Goal: Task Accomplishment & Management: Use online tool/utility

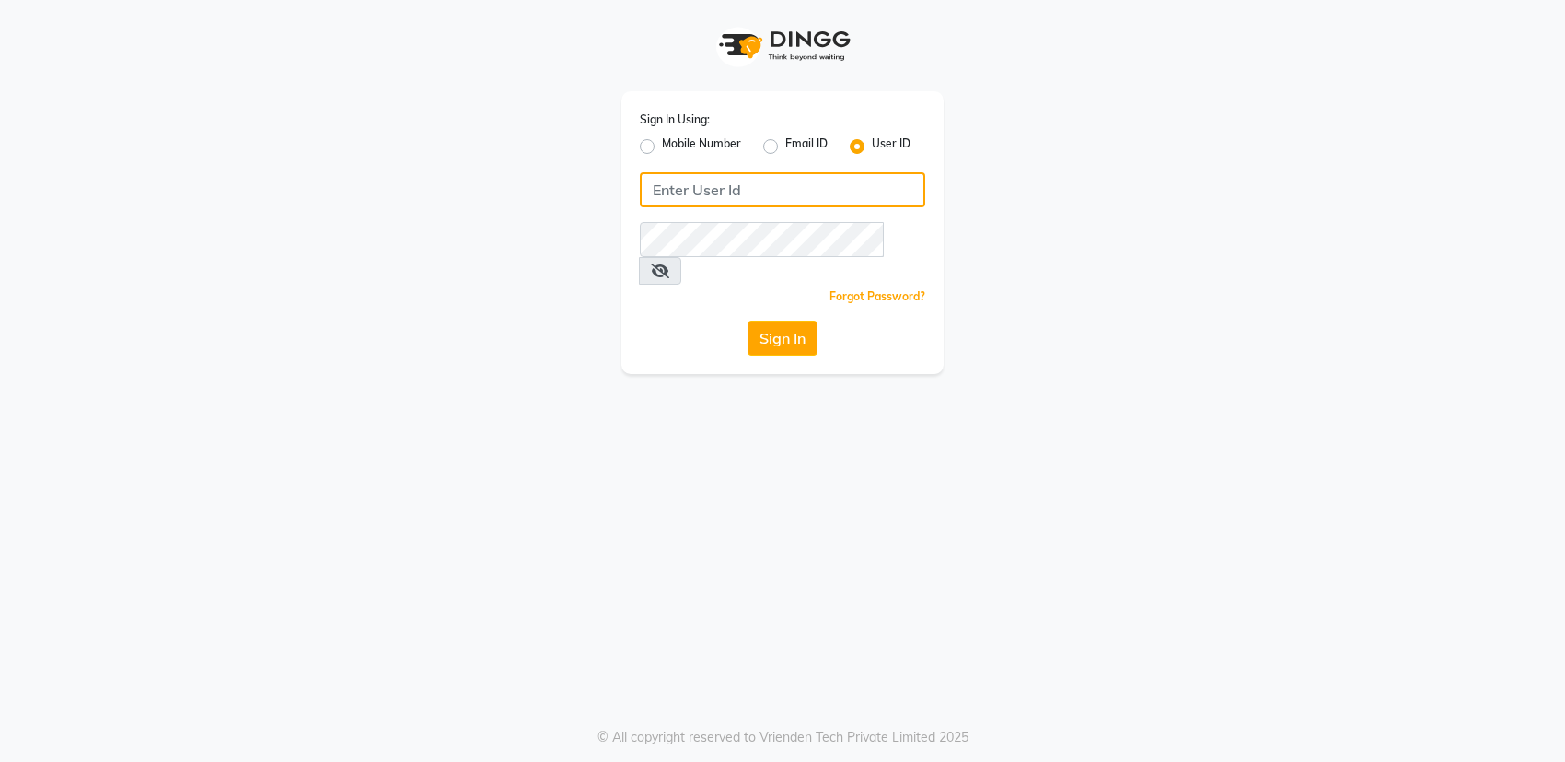
click at [863, 189] on input "Username" at bounding box center [782, 189] width 285 height 35
type input "pearl123"
click at [774, 254] on div "Sign In Using: Mobile Number Email ID User ID pearl123 Remember me Forgot Passw…" at bounding box center [783, 232] width 322 height 283
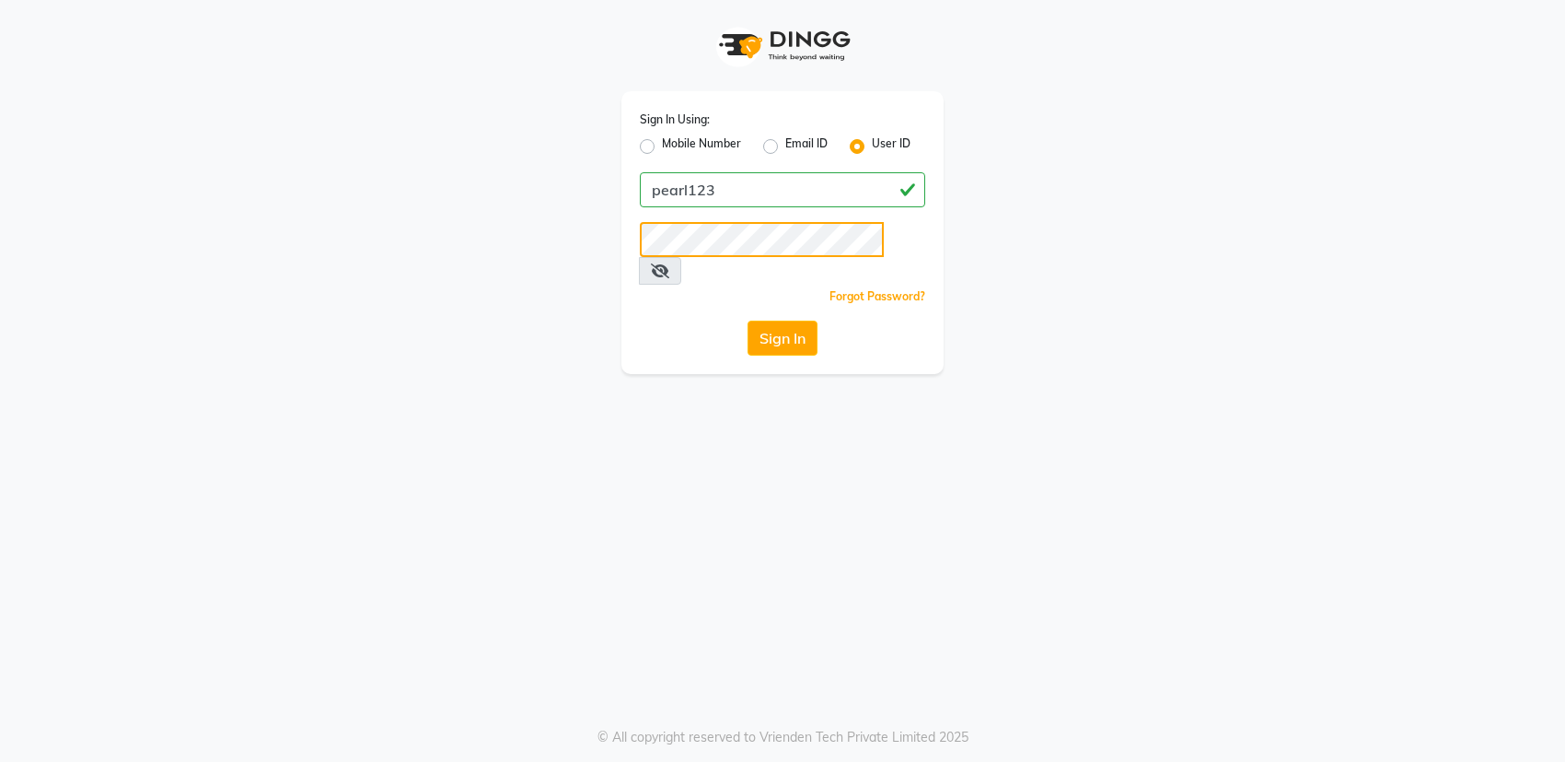
drag, startPoint x: 773, startPoint y: 205, endPoint x: 374, endPoint y: 156, distance: 401.8
click at [364, 247] on div "Sign In Using: Mobile Number Email ID User ID pearl123 Remember me Forgot Passw…" at bounding box center [783, 187] width 1050 height 374
click at [764, 320] on button "Sign In" at bounding box center [783, 337] width 70 height 35
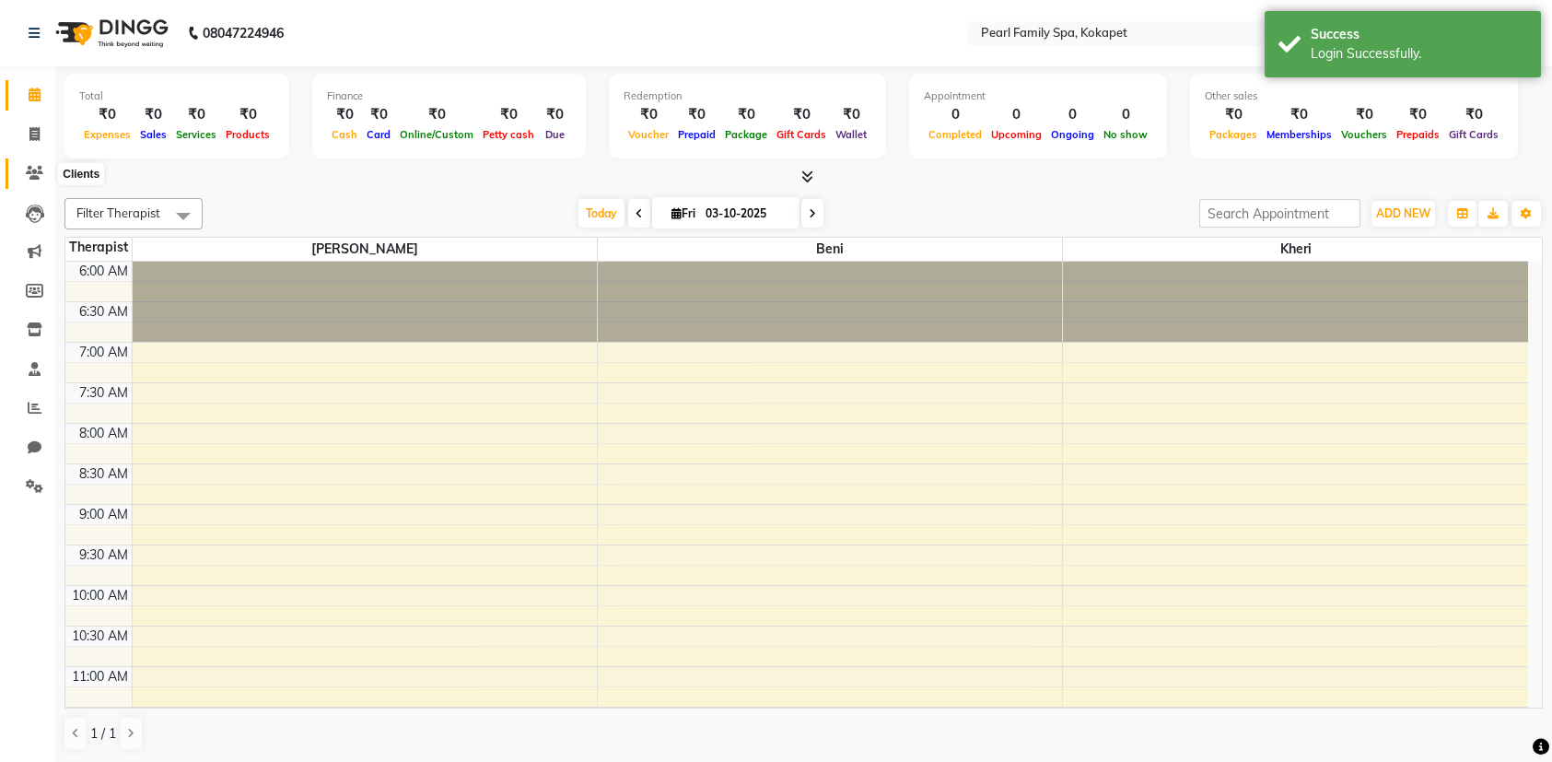
click at [26, 173] on icon at bounding box center [34, 173] width 17 height 14
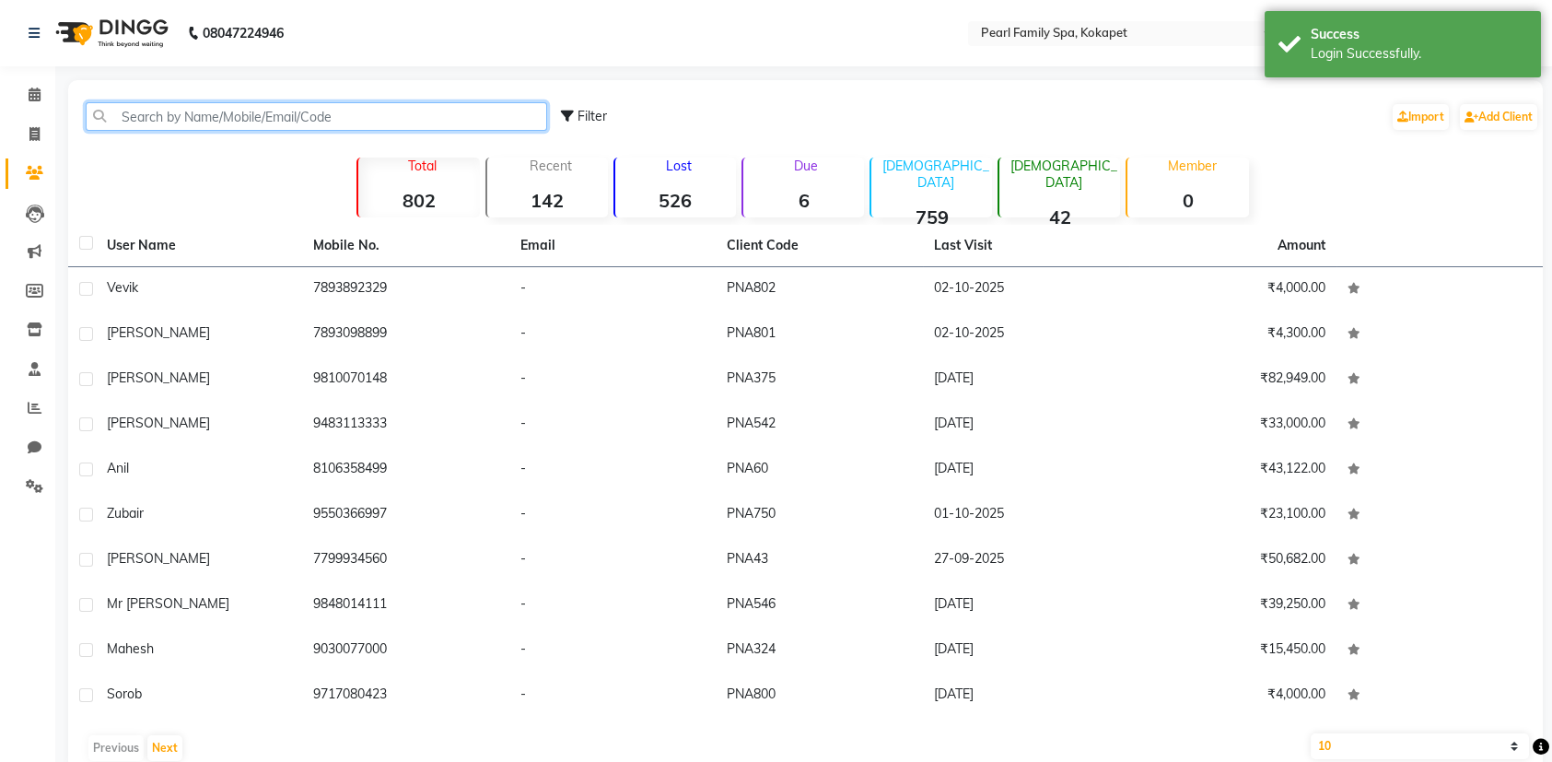
click at [193, 122] on input "text" at bounding box center [316, 116] width 461 height 29
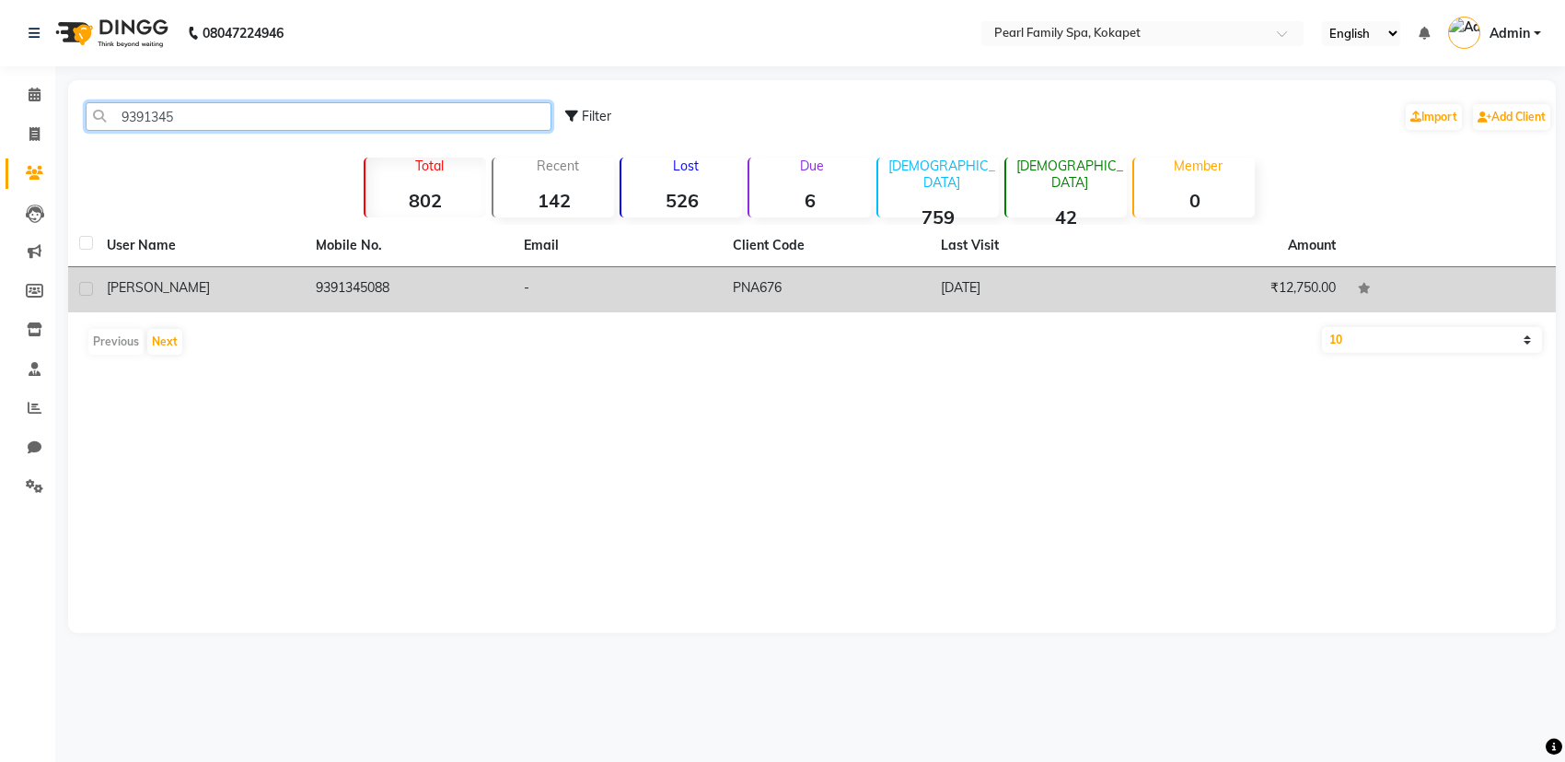
type input "9391345"
click at [216, 271] on td "[PERSON_NAME]" at bounding box center [200, 289] width 209 height 45
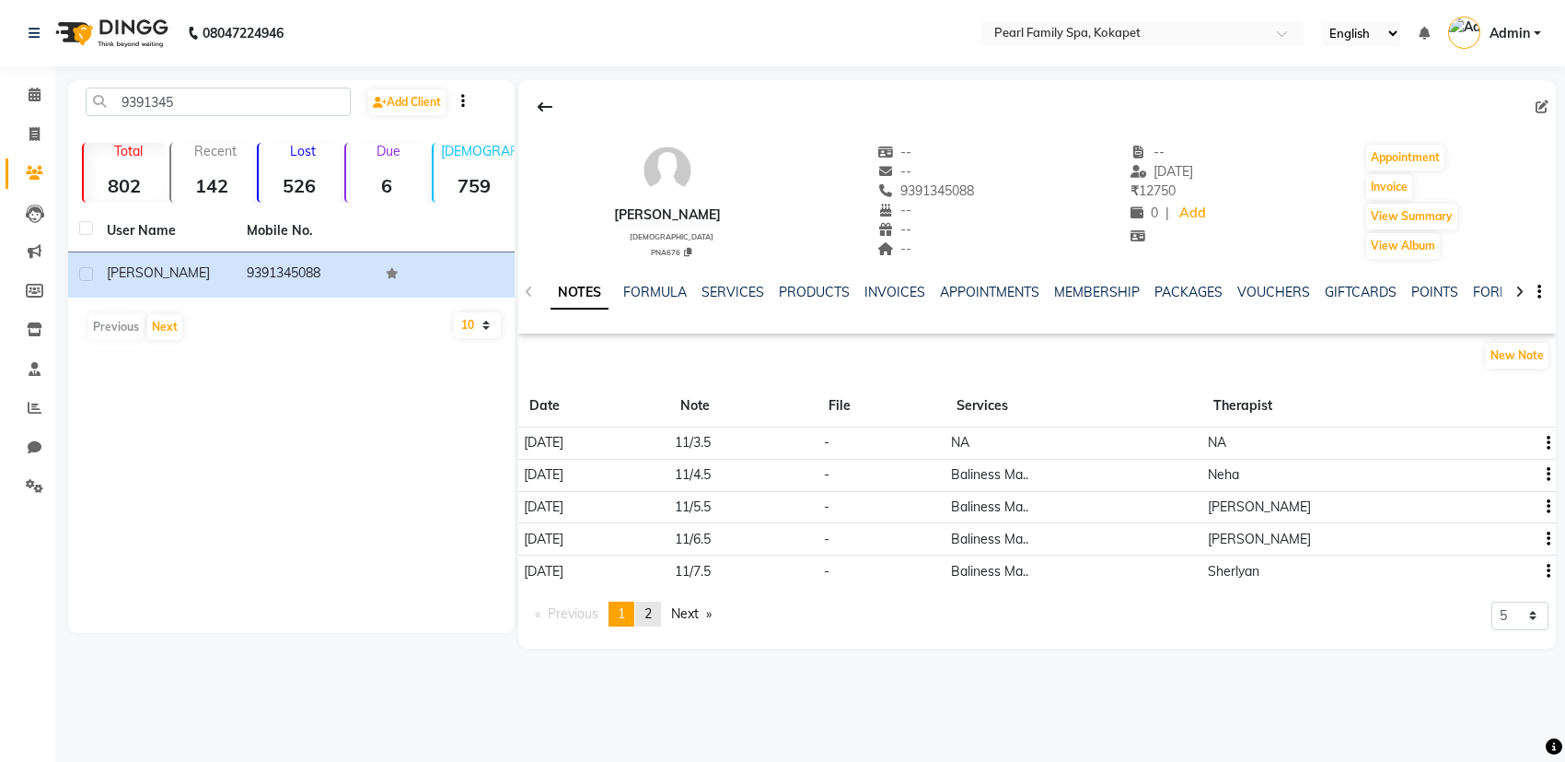
click at [646, 608] on link "page 2" at bounding box center [648, 613] width 26 height 25
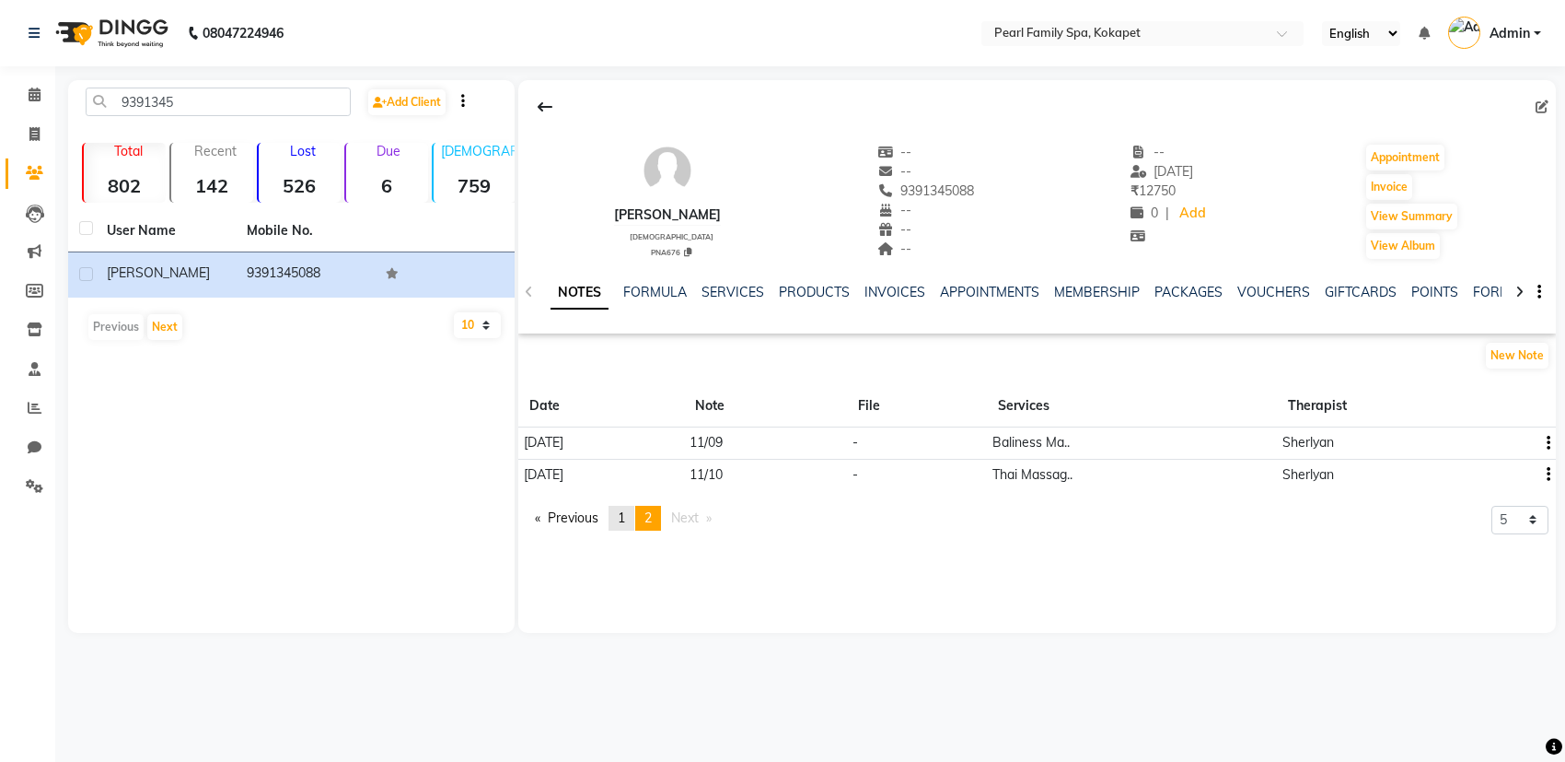
click at [623, 513] on span "1" at bounding box center [621, 517] width 7 height 17
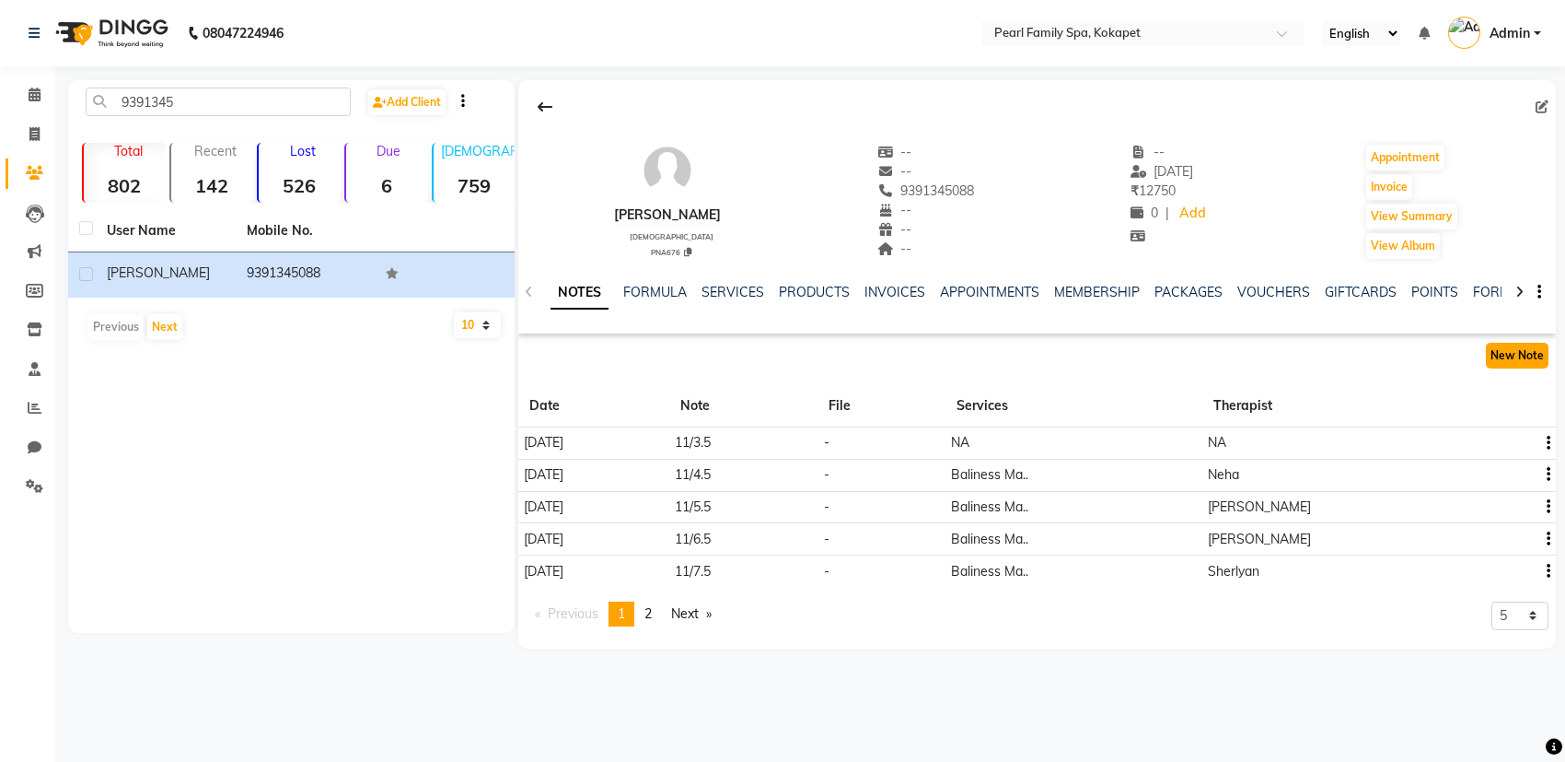
click at [1524, 351] on button "New Note" at bounding box center [1517, 356] width 63 height 26
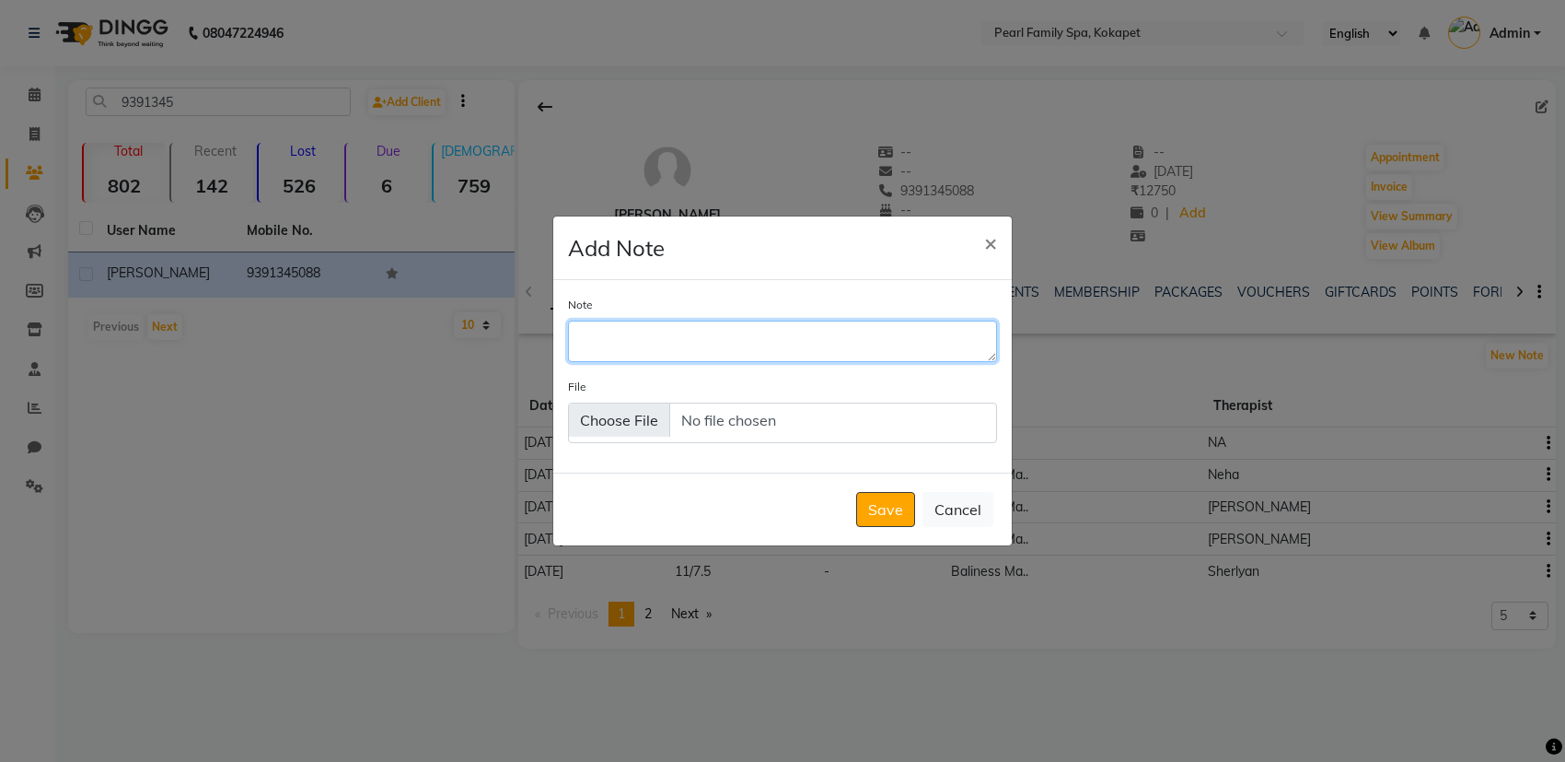
click at [902, 345] on textarea "Note" at bounding box center [782, 340] width 429 height 41
type textarea "11/2.5"
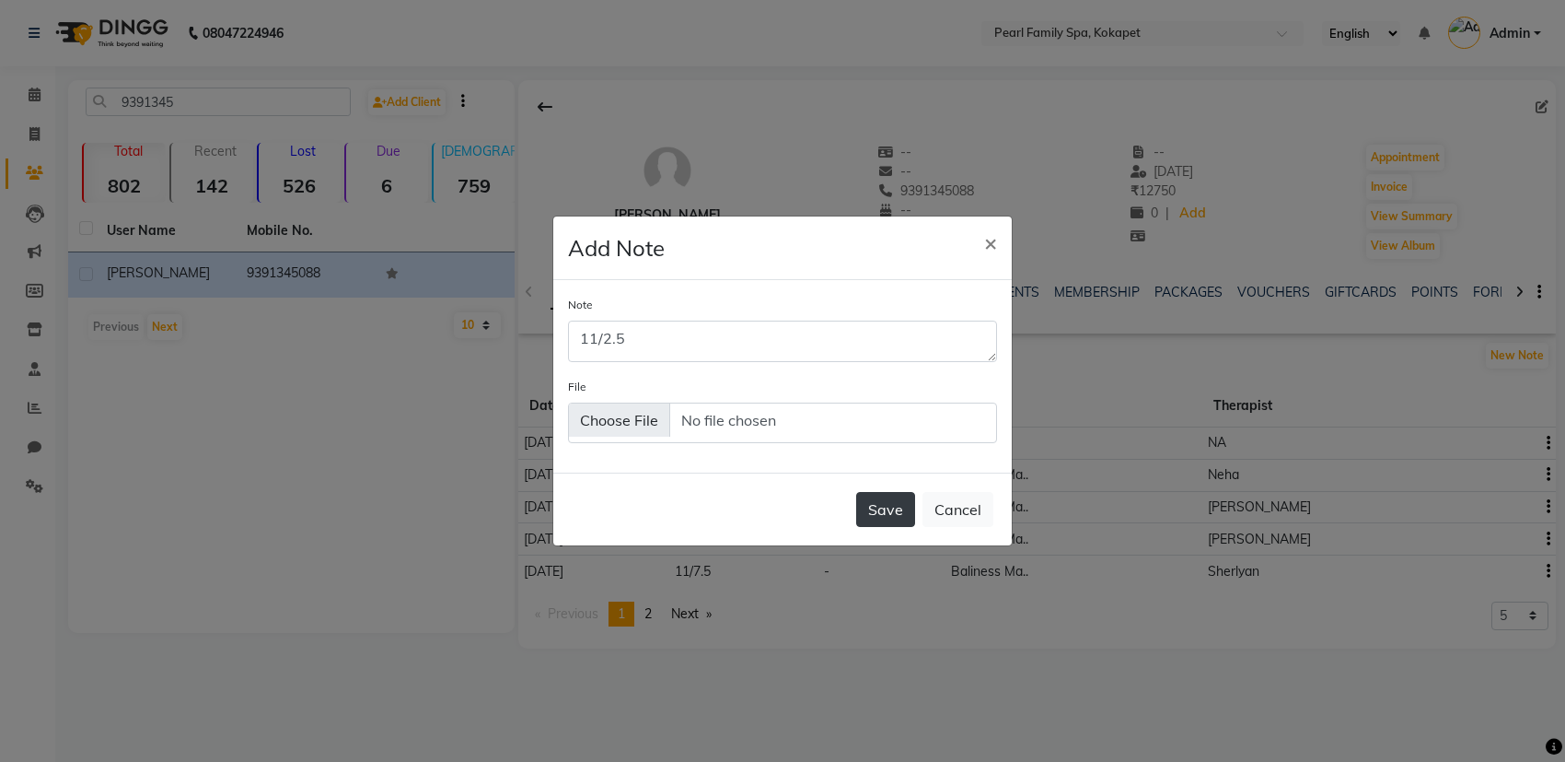
click at [875, 495] on button "Save" at bounding box center [885, 509] width 59 height 35
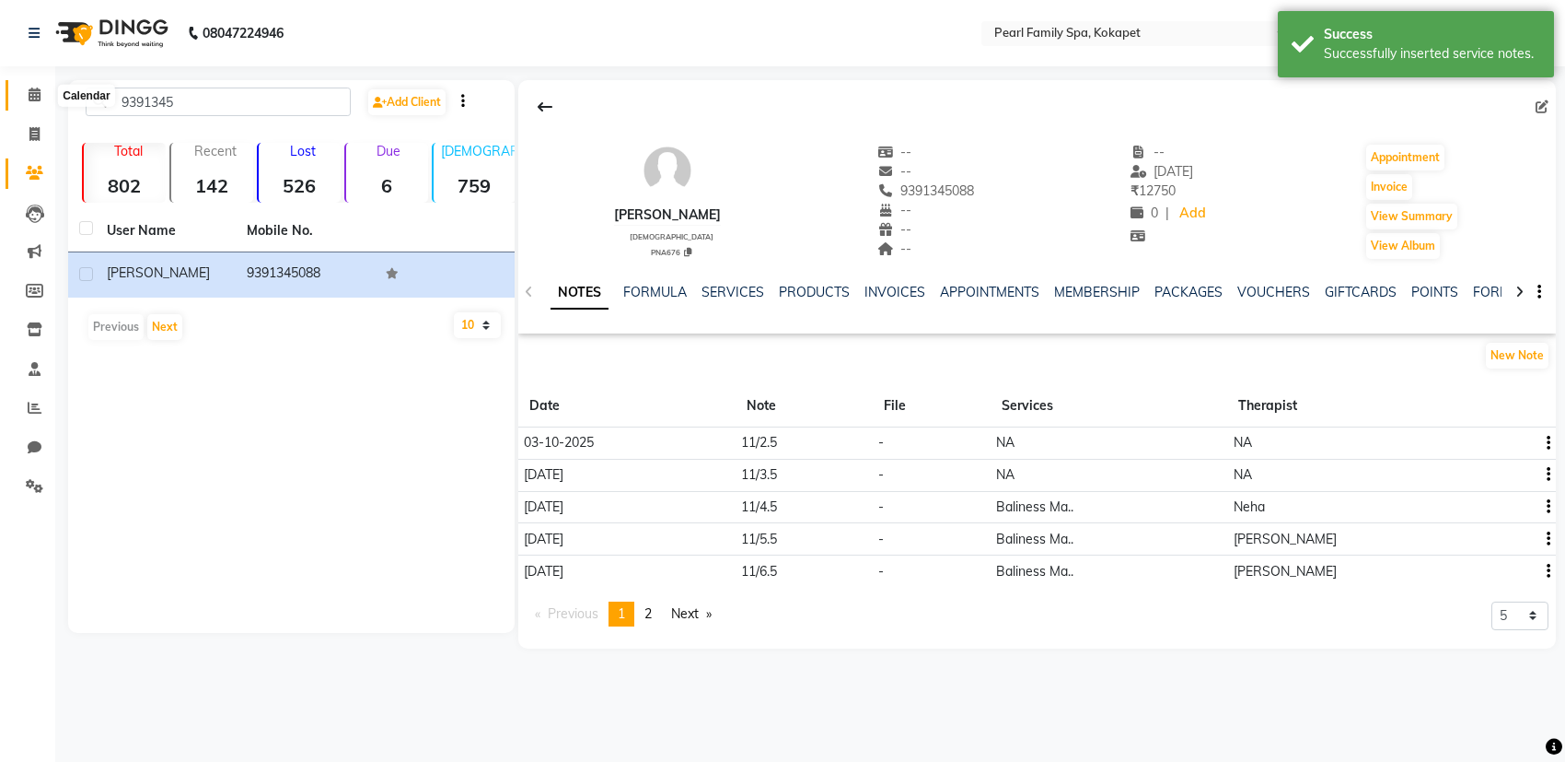
click at [21, 95] on span at bounding box center [34, 95] width 32 height 21
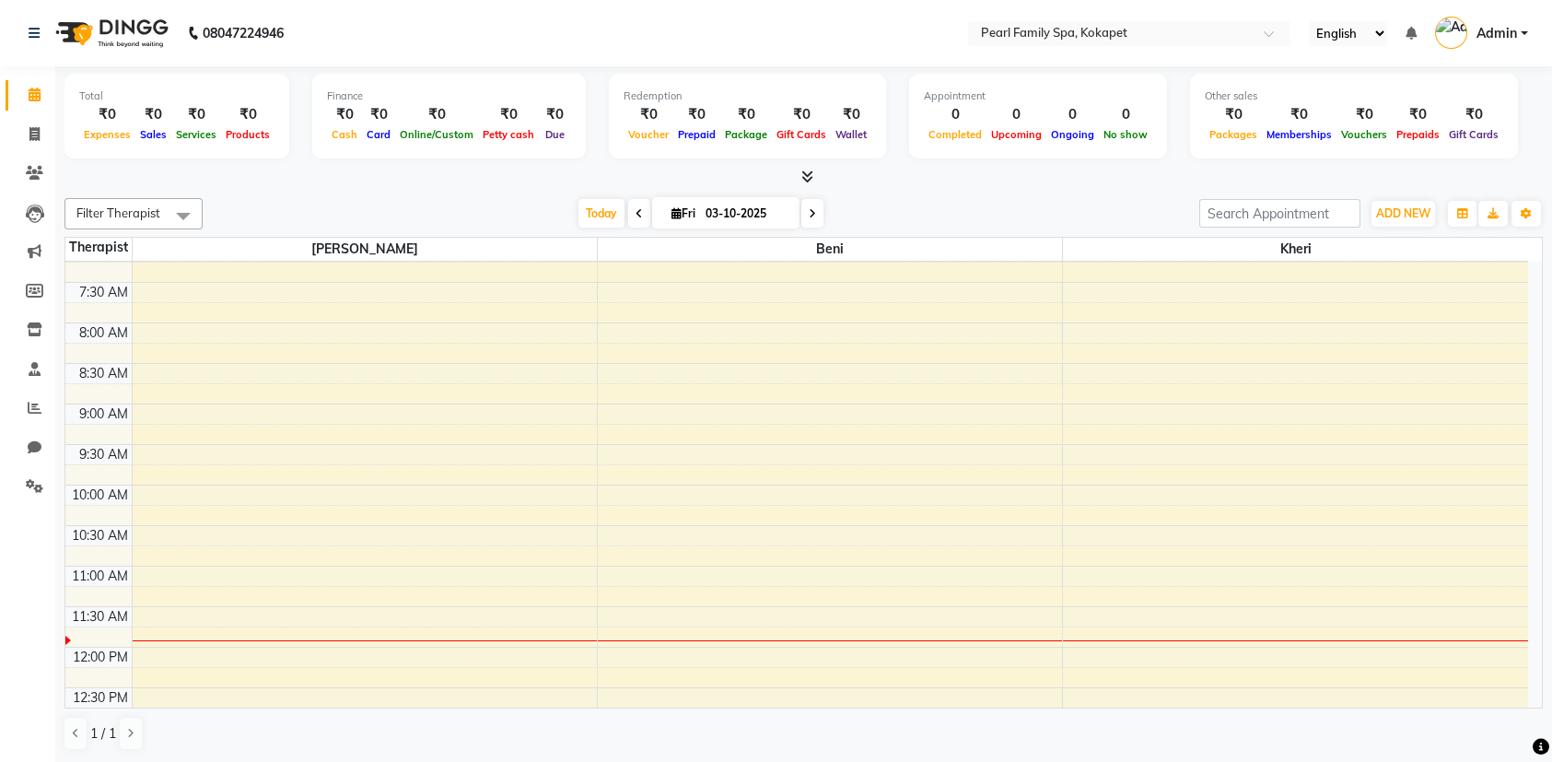
scroll to position [368, 0]
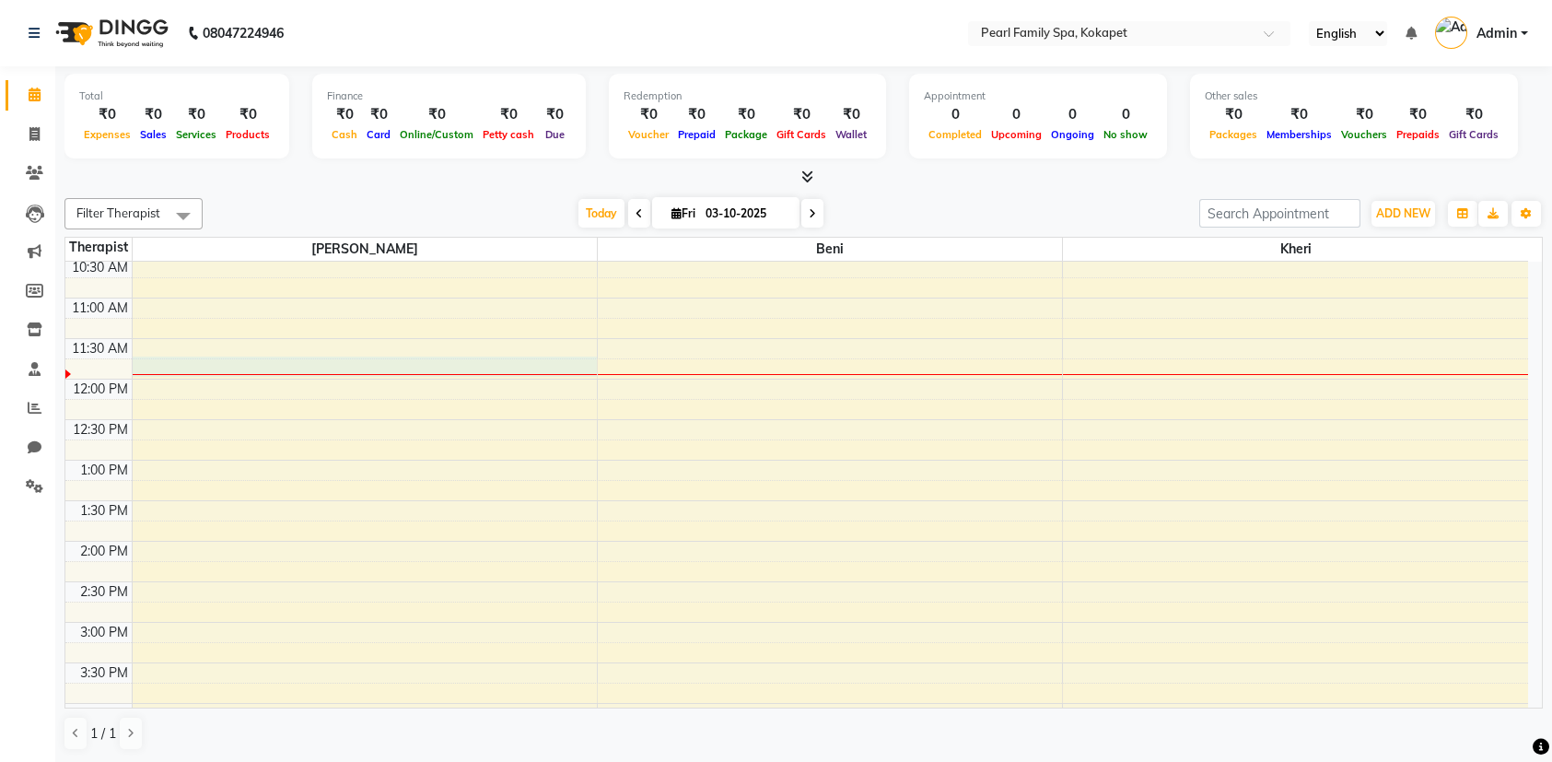
click at [350, 374] on div "6:00 AM 6:30 AM 7:00 AM 7:30 AM 8:00 AM 8:30 AM 9:00 AM 9:30 AM 10:00 AM 10:30 …" at bounding box center [796, 541] width 1462 height 1296
select select "86778"
select select "tentative"
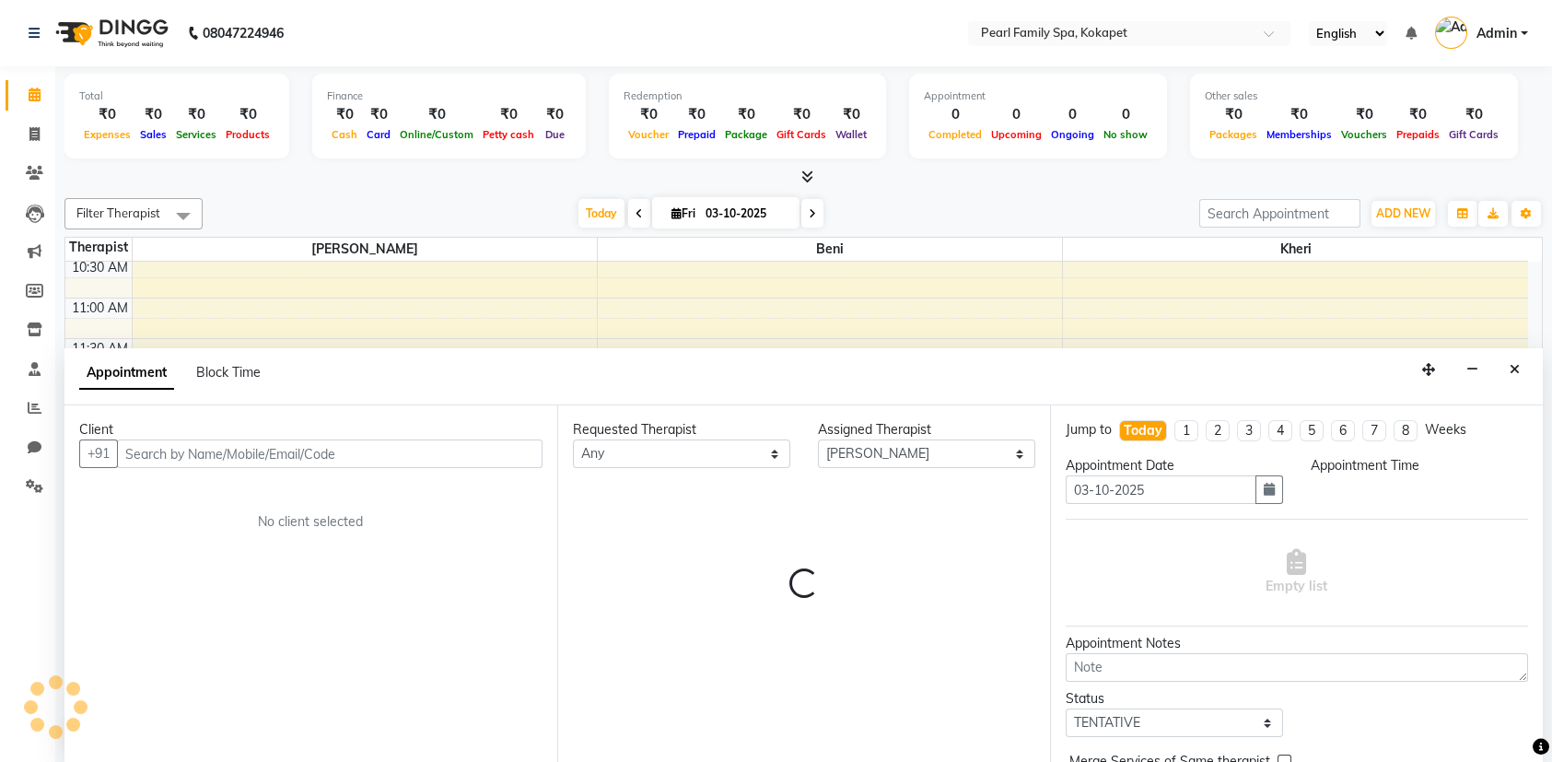
scroll to position [0, 0]
select select "705"
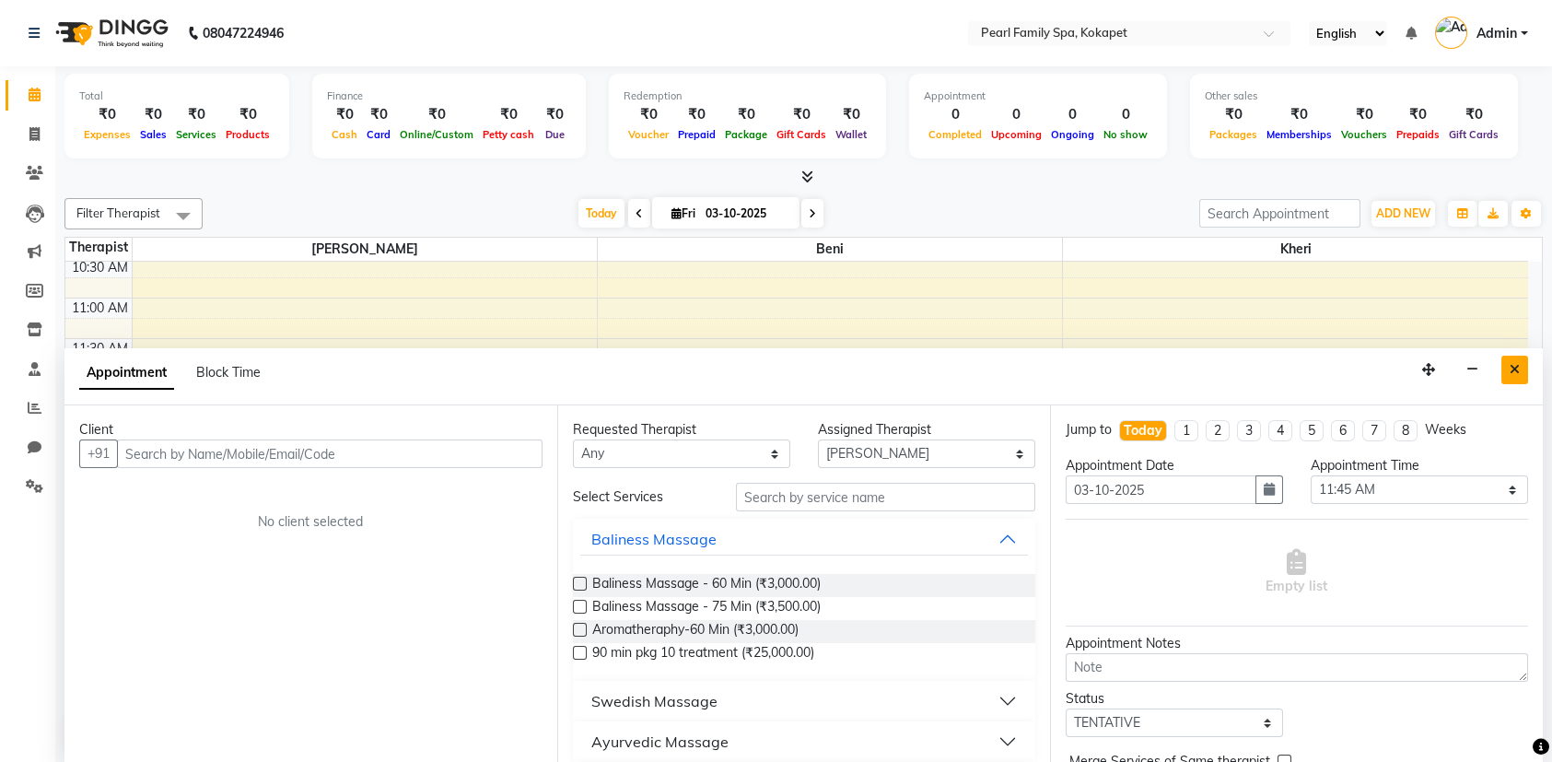
click at [1518, 372] on icon "Close" at bounding box center [1514, 369] width 10 height 13
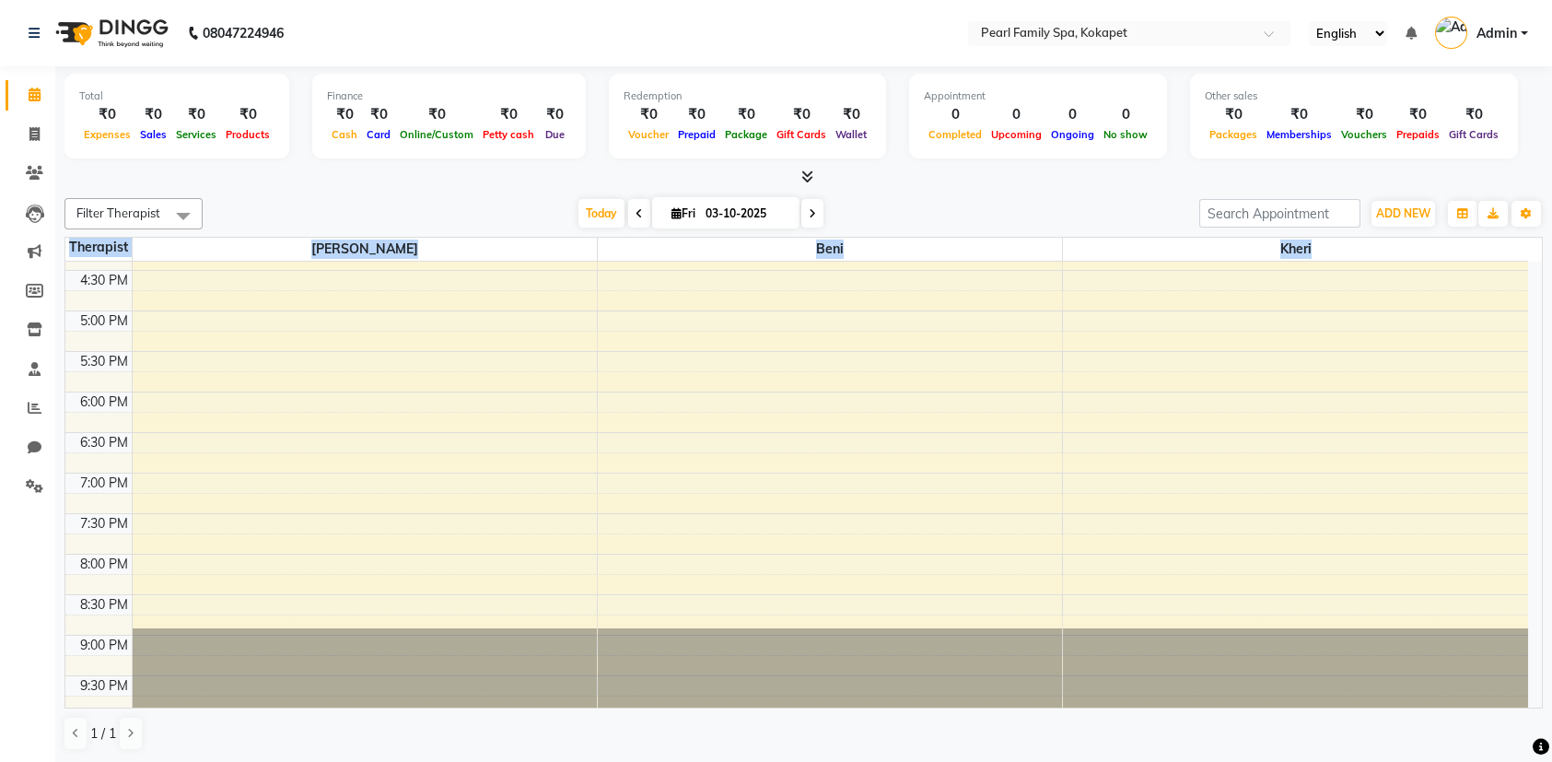
click at [1445, 272] on div "Filter Therapist Select All [PERSON_NAME] Kheri [DATE] [DATE] Toggle Dropdown A…" at bounding box center [803, 474] width 1478 height 567
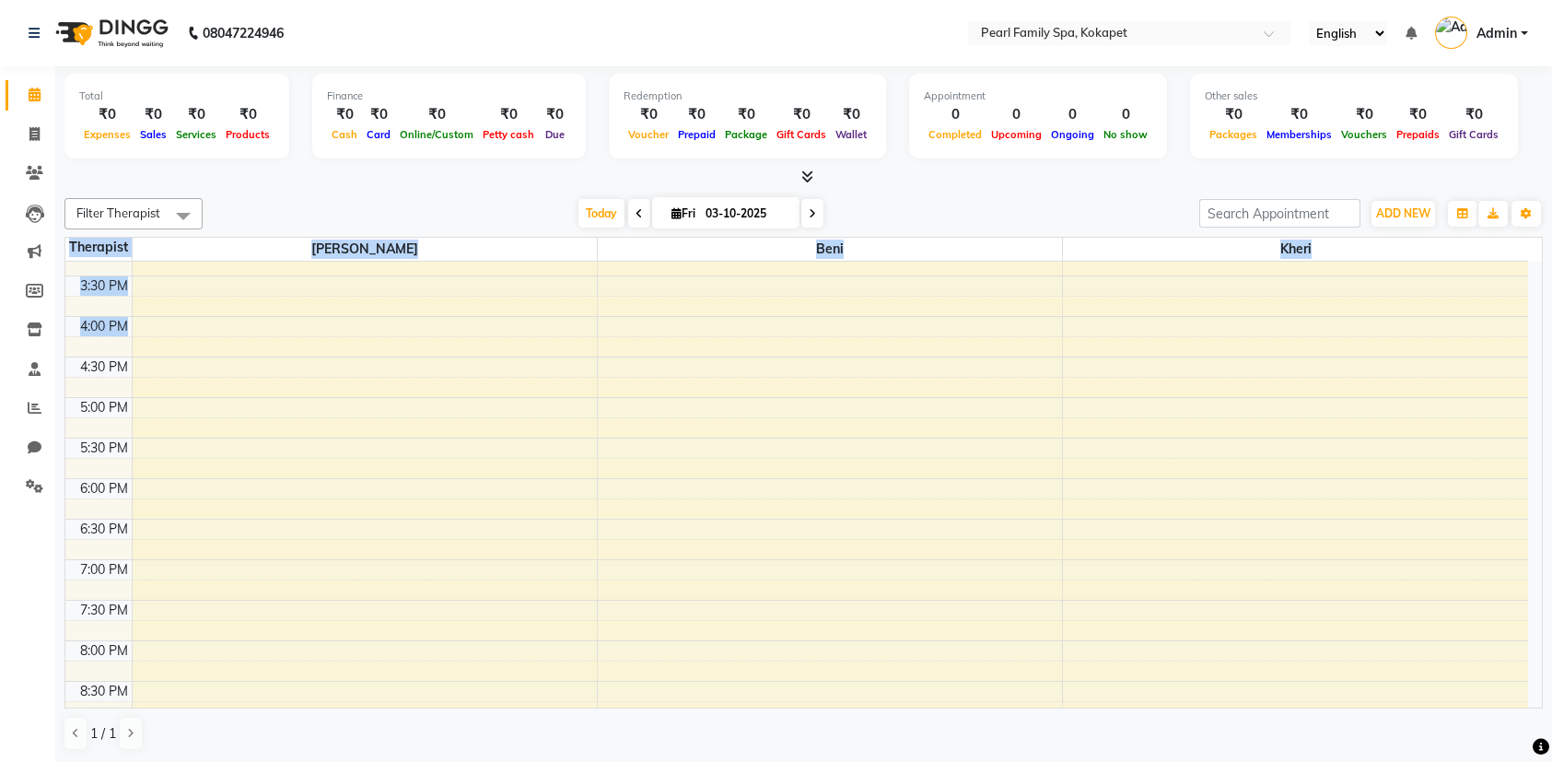
scroll to position [714, 0]
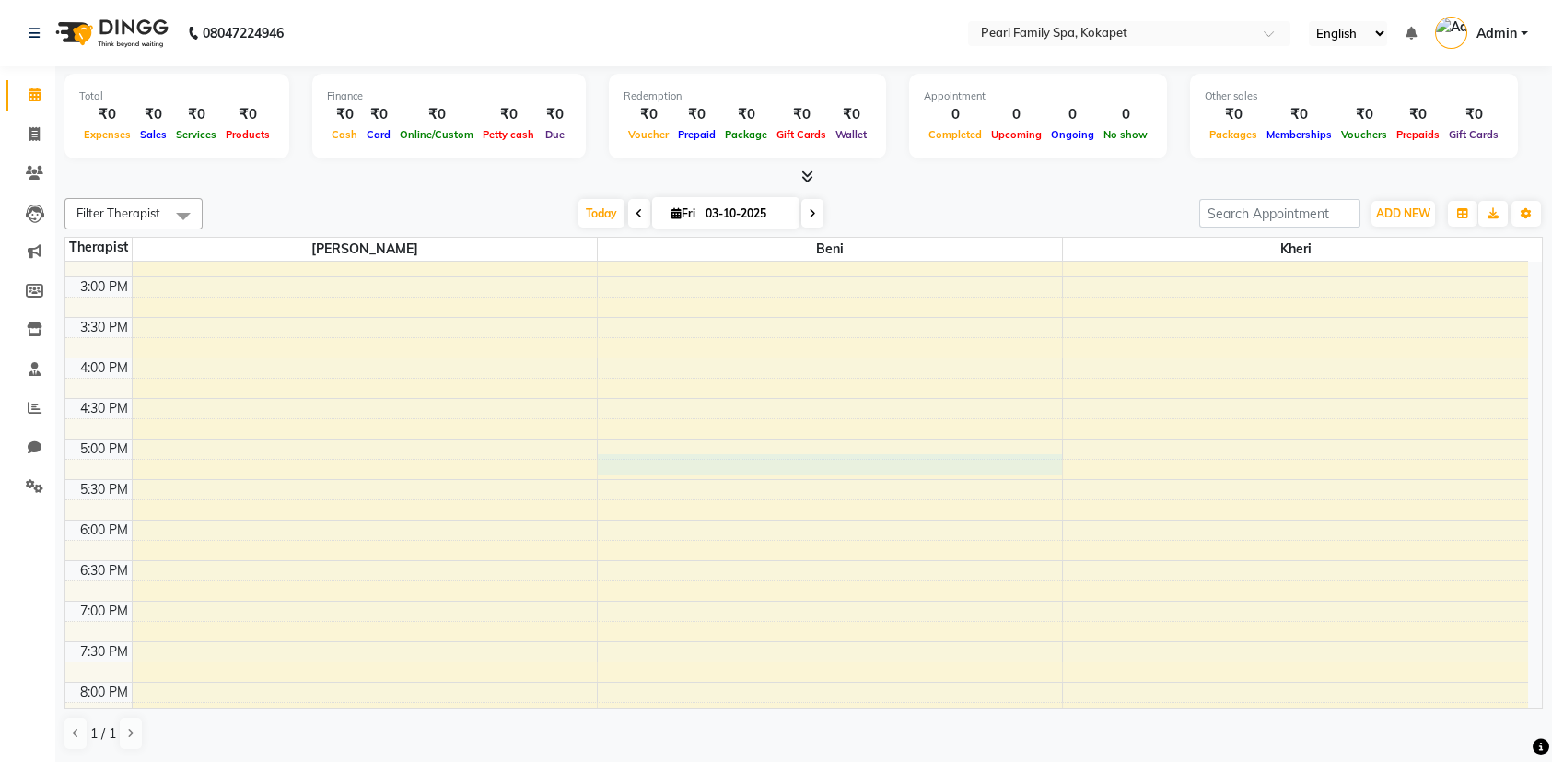
click at [939, 468] on div "6:00 AM 6:30 AM 7:00 AM 7:30 AM 8:00 AM 8:30 AM 9:00 AM 9:30 AM 10:00 AM 10:30 …" at bounding box center [796, 196] width 1462 height 1296
select select "87640"
select select "1035"
select select "tentative"
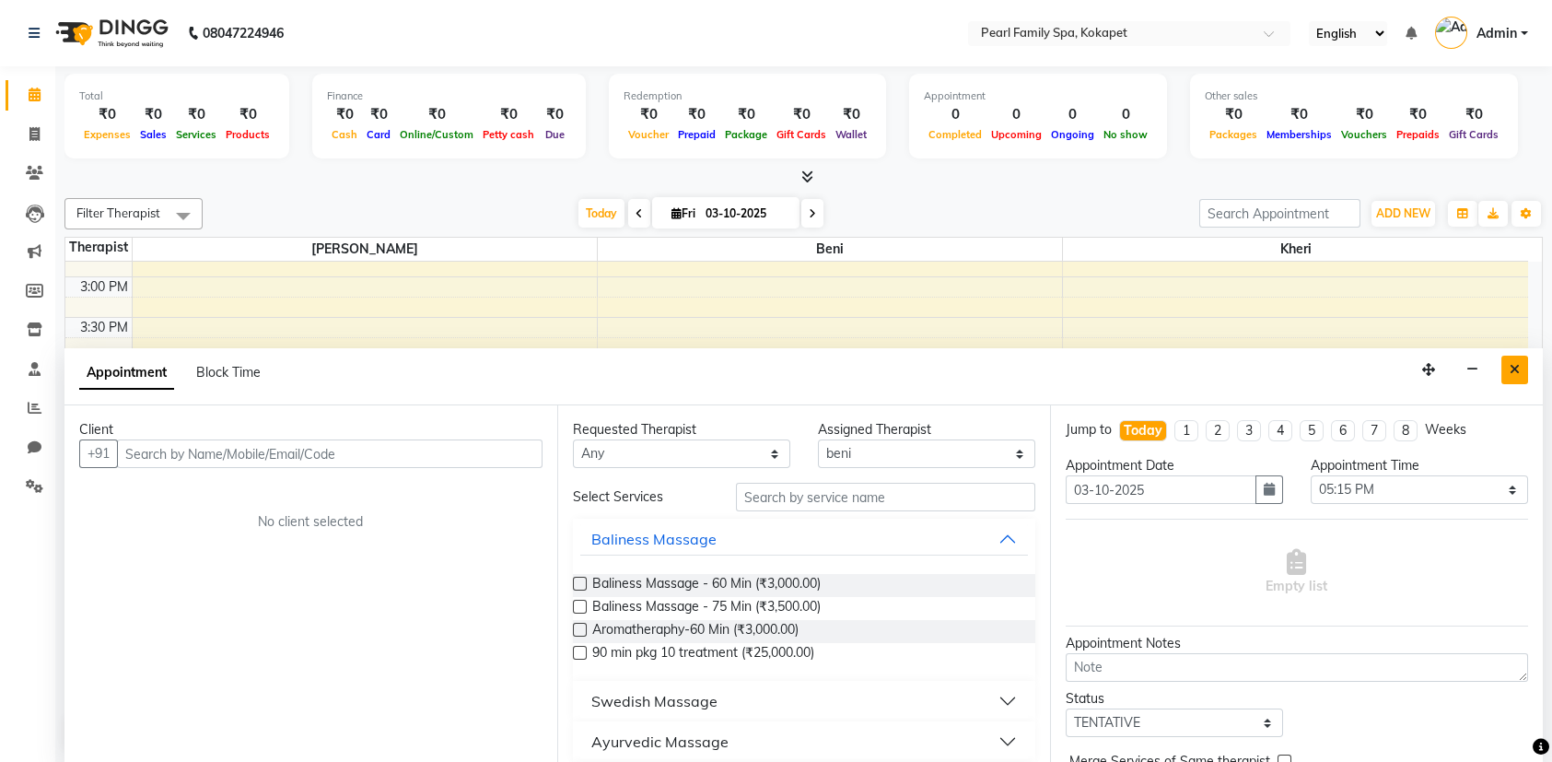
click at [1520, 366] on button "Close" at bounding box center [1514, 369] width 27 height 29
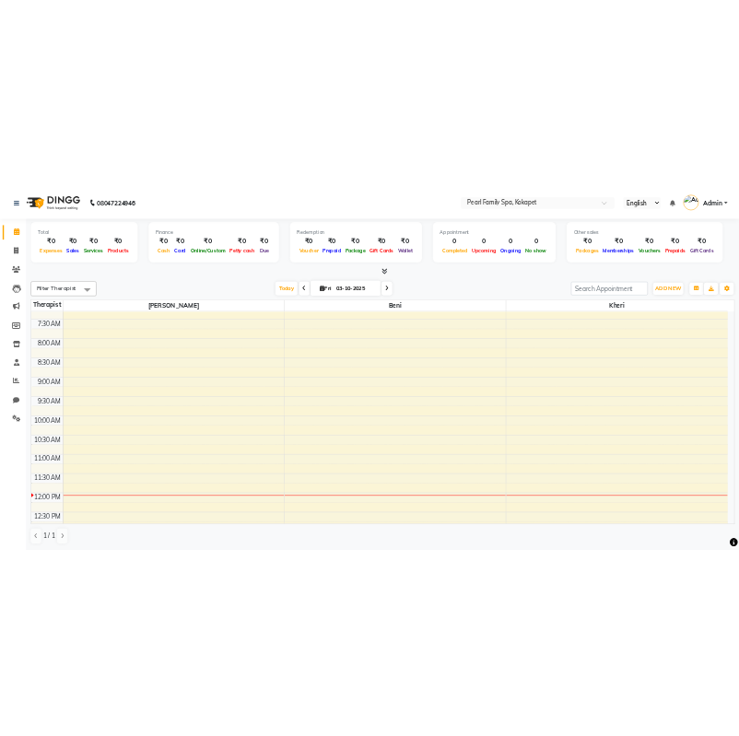
scroll to position [197, 0]
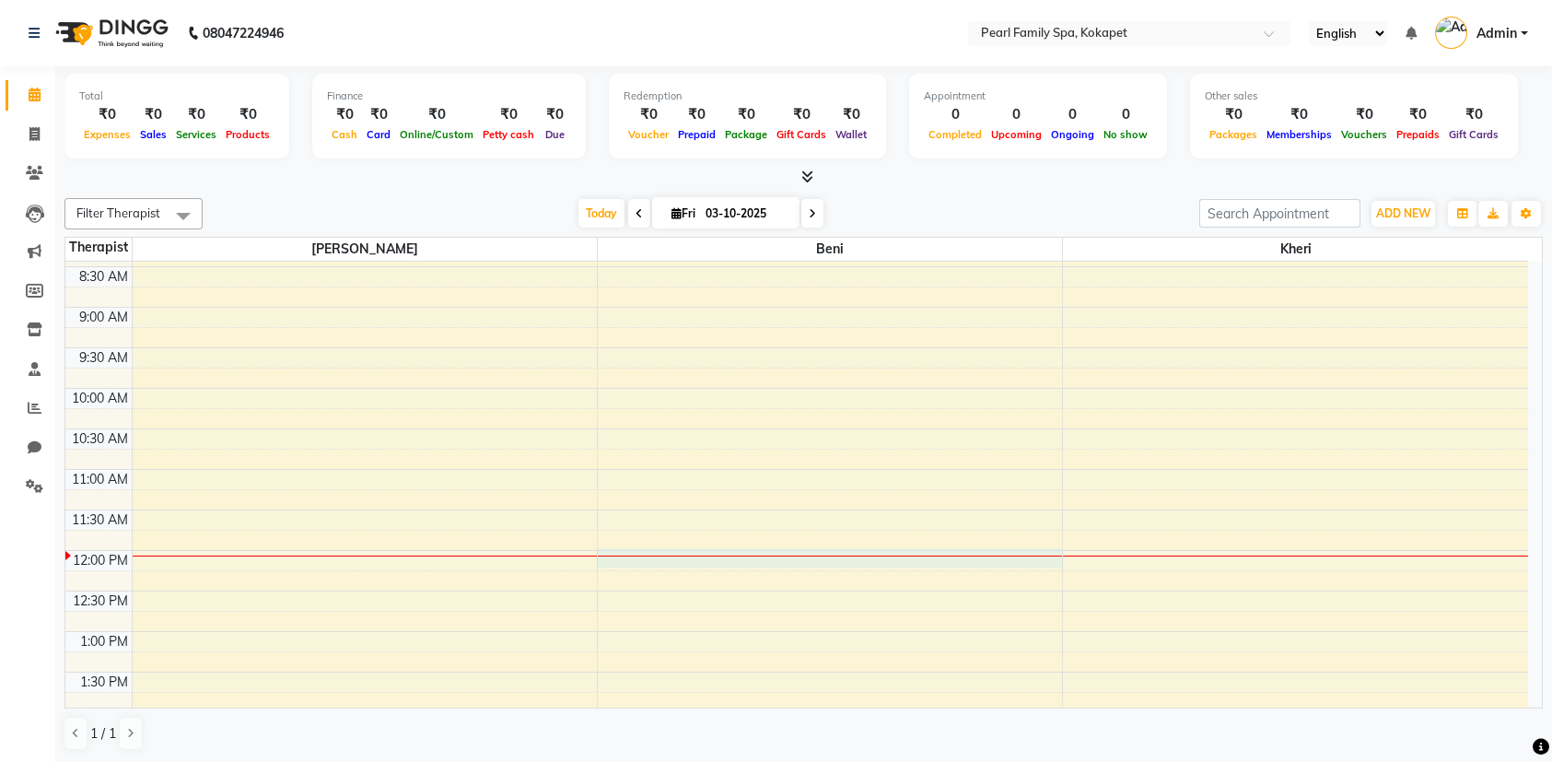
click at [732, 549] on div "6:00 AM 6:30 AM 7:00 AM 7:30 AM 8:00 AM 8:30 AM 9:00 AM 9:30 AM 10:00 AM 10:30 …" at bounding box center [796, 712] width 1462 height 1296
select select "87640"
select select "720"
select select "tentative"
